Goal: Register for event/course

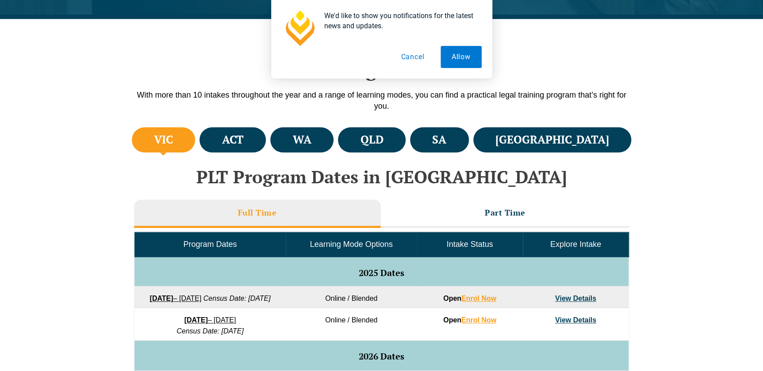
scroll to position [241, 0]
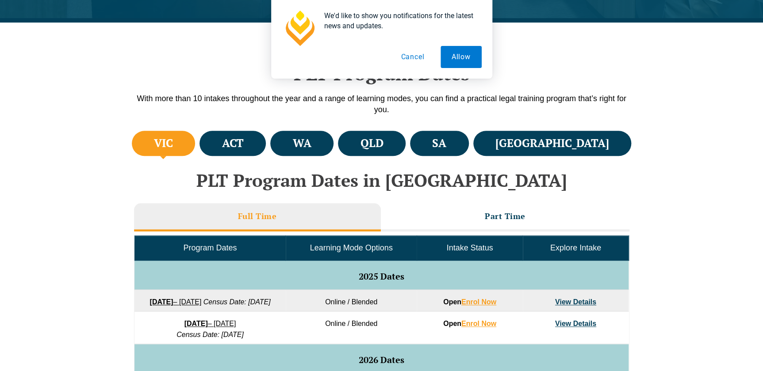
click at [410, 55] on button "Cancel" at bounding box center [413, 57] width 46 height 22
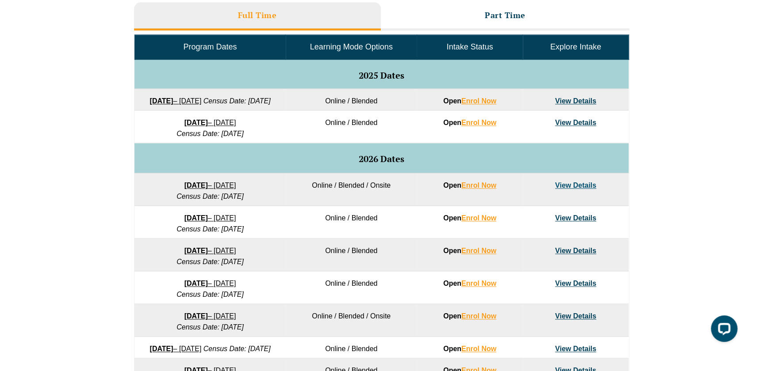
scroll to position [482, 0]
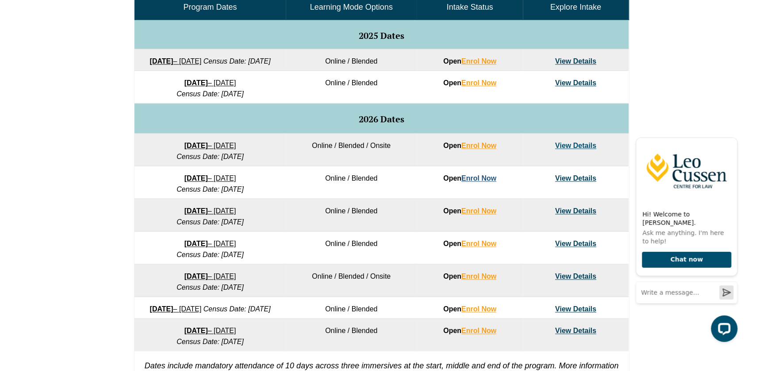
click at [490, 182] on link "Enrol Now" at bounding box center [478, 179] width 35 height 8
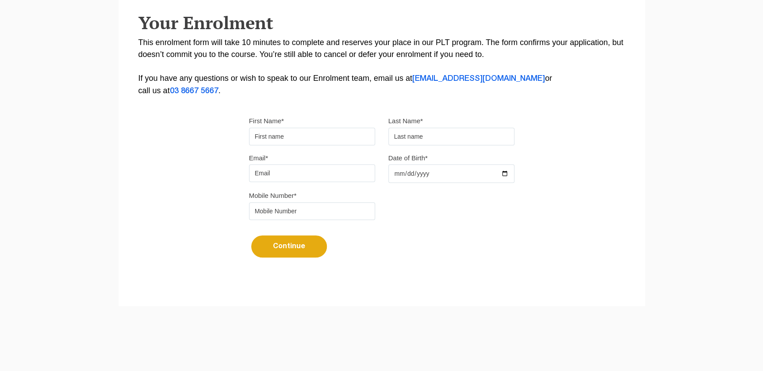
scroll to position [225, 0]
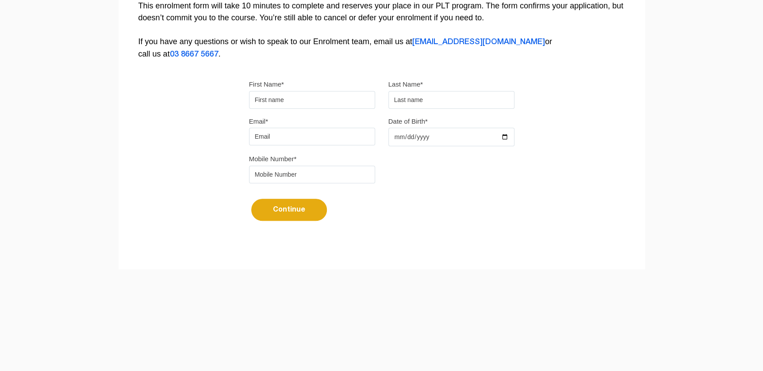
drag, startPoint x: 486, startPoint y: 185, endPoint x: 489, endPoint y: 181, distance: 4.8
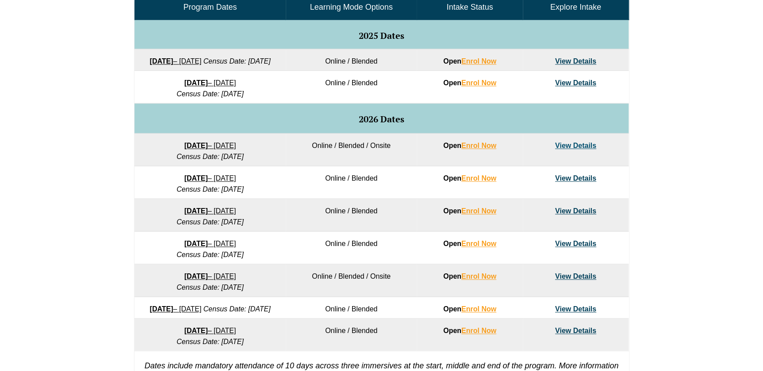
click at [580, 155] on li "CPD Courses Terms And Conditions" at bounding box center [544, 154] width 100 height 21
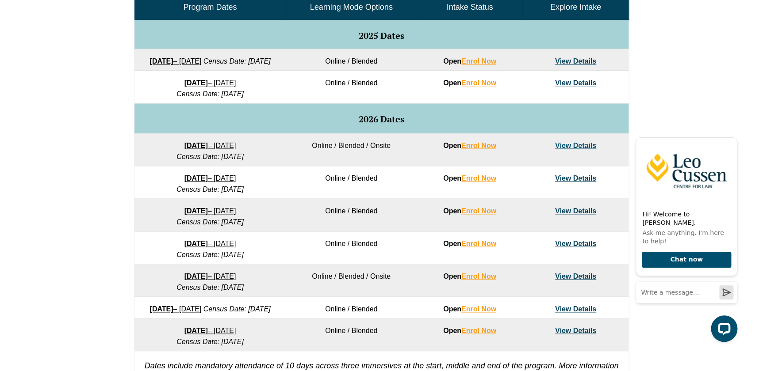
click at [563, 156] on link "CPD Courses Terms And Conditions" at bounding box center [533, 155] width 78 height 14
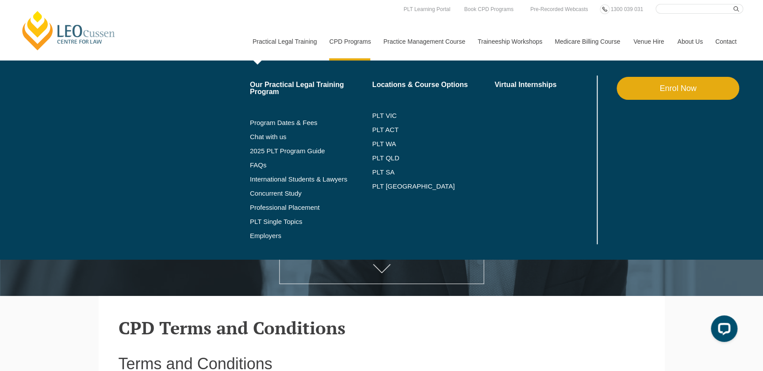
click at [306, 46] on link "Practical Legal Training" at bounding box center [284, 42] width 77 height 38
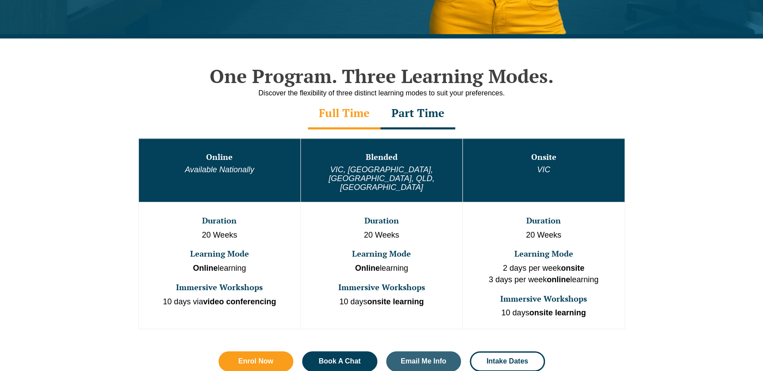
scroll to position [281, 0]
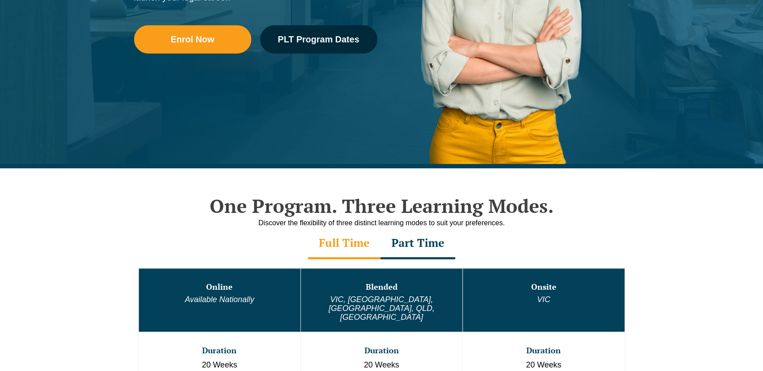
click at [311, 41] on link "Practical Legal Training" at bounding box center [284, 42] width 77 height 38
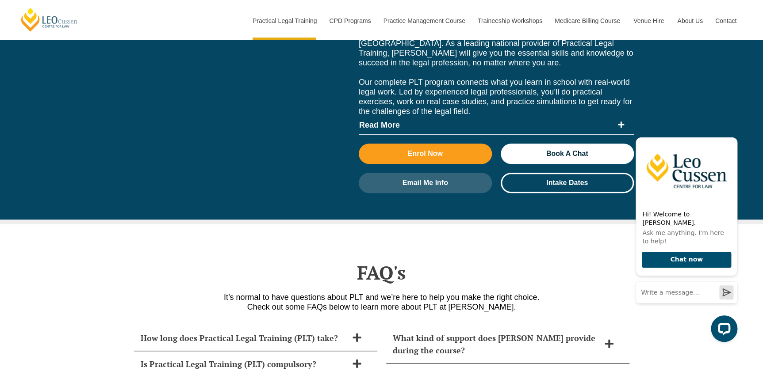
scroll to position [3494, 0]
